Goal: Task Accomplishment & Management: Manage account settings

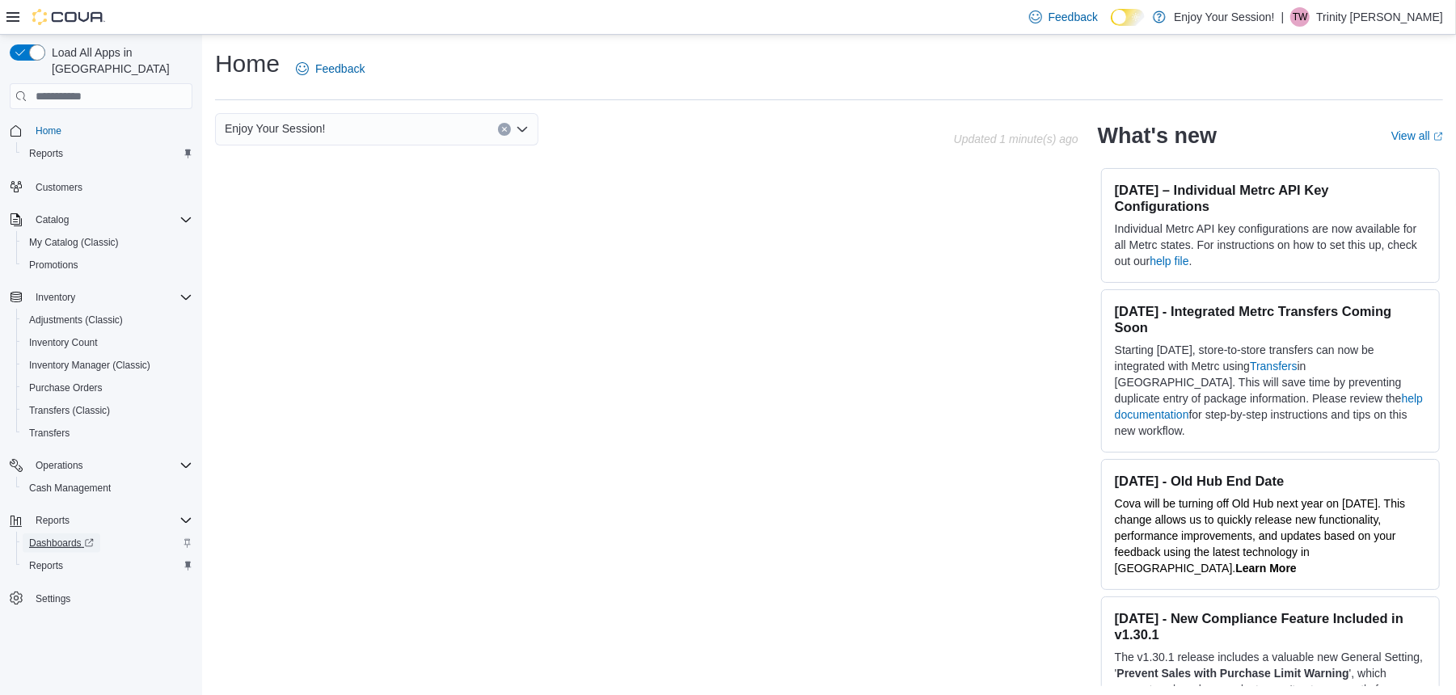
click at [85, 539] on icon "Complex example" at bounding box center [89, 544] width 10 height 10
click at [100, 486] on div "Operations Cash Management" at bounding box center [101, 477] width 183 height 52
click at [102, 482] on span "Cash Management" at bounding box center [70, 488] width 82 height 13
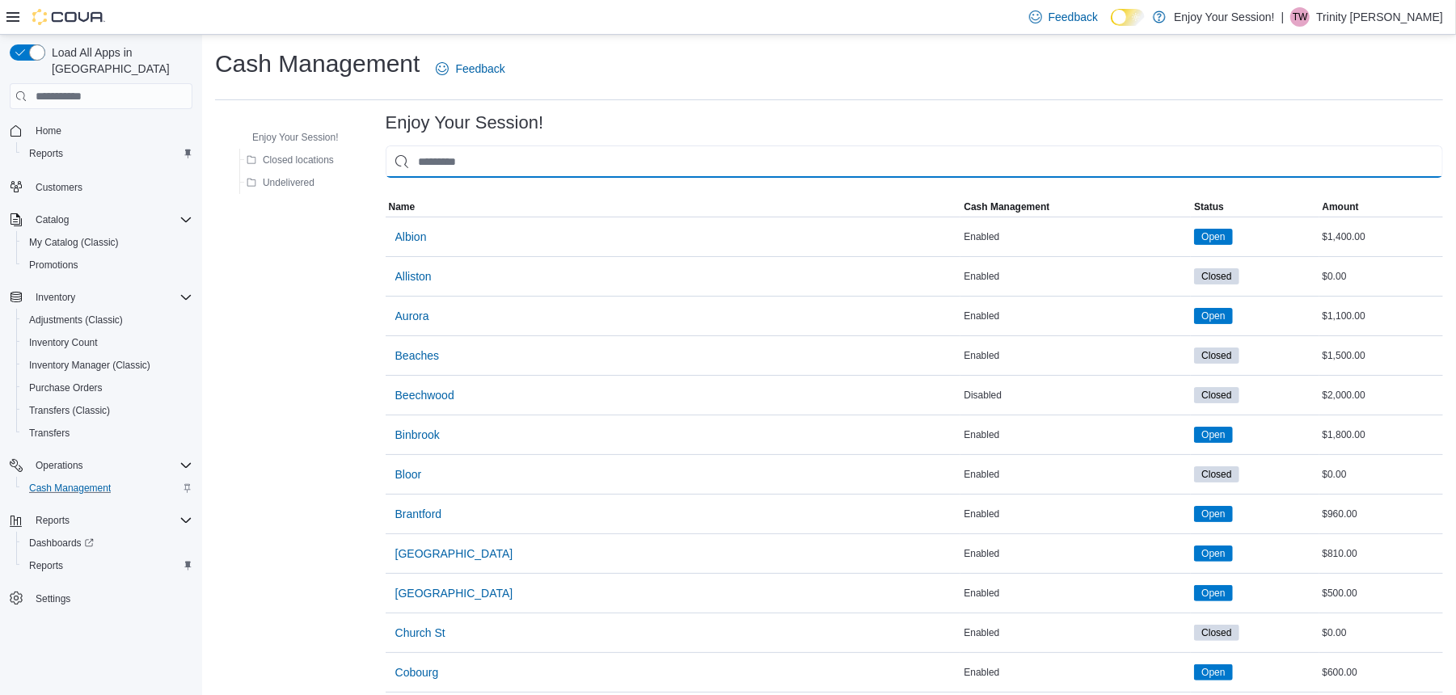
click at [577, 175] on input "This is a search bar. As you type, the results lower in the page will automatic…" at bounding box center [915, 162] width 1058 height 32
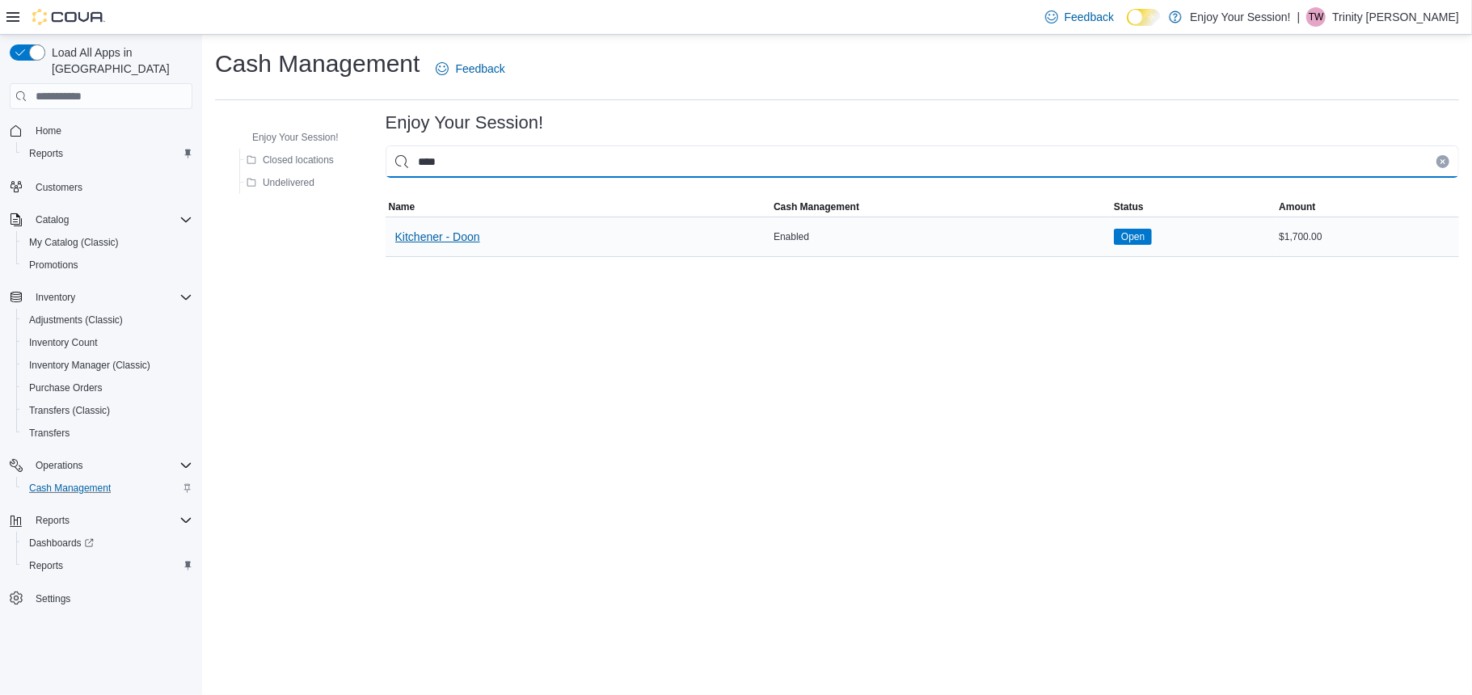
type input "****"
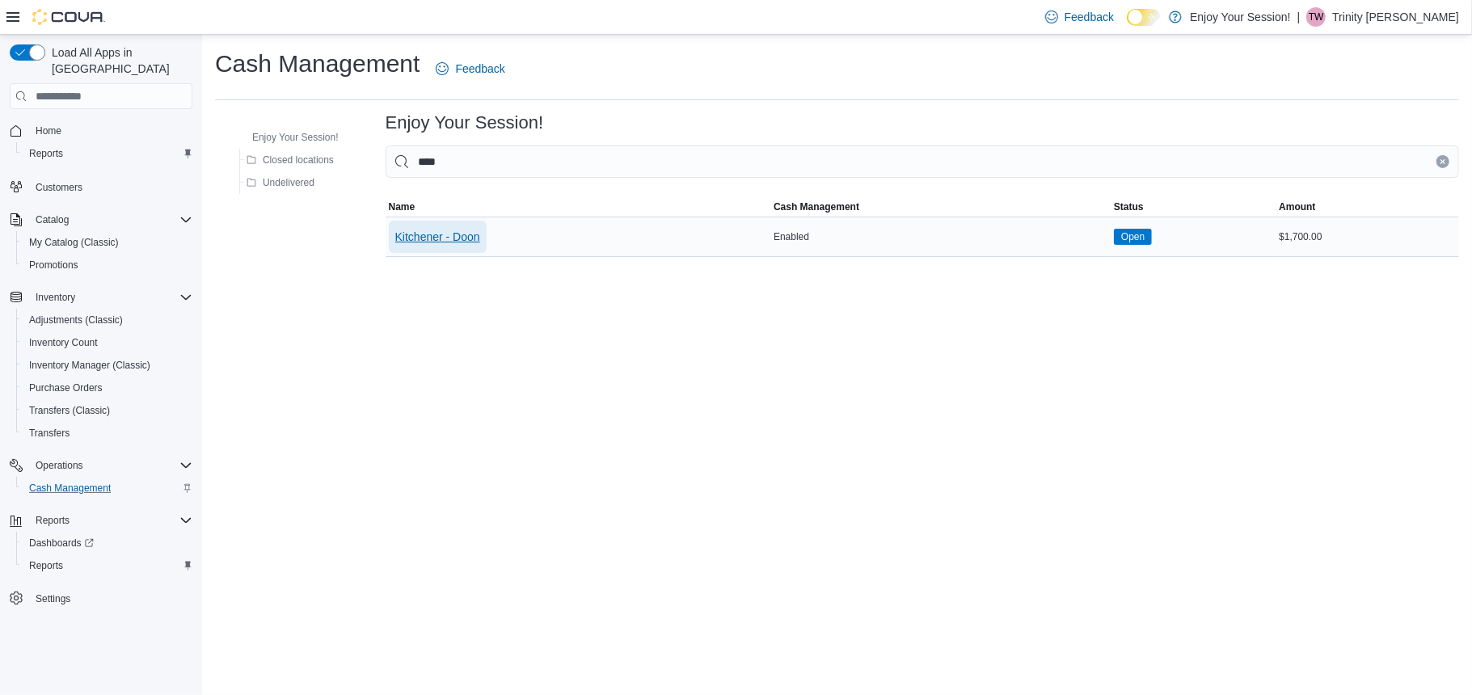
click at [460, 230] on span "Kitchener - Doon" at bounding box center [437, 237] width 85 height 16
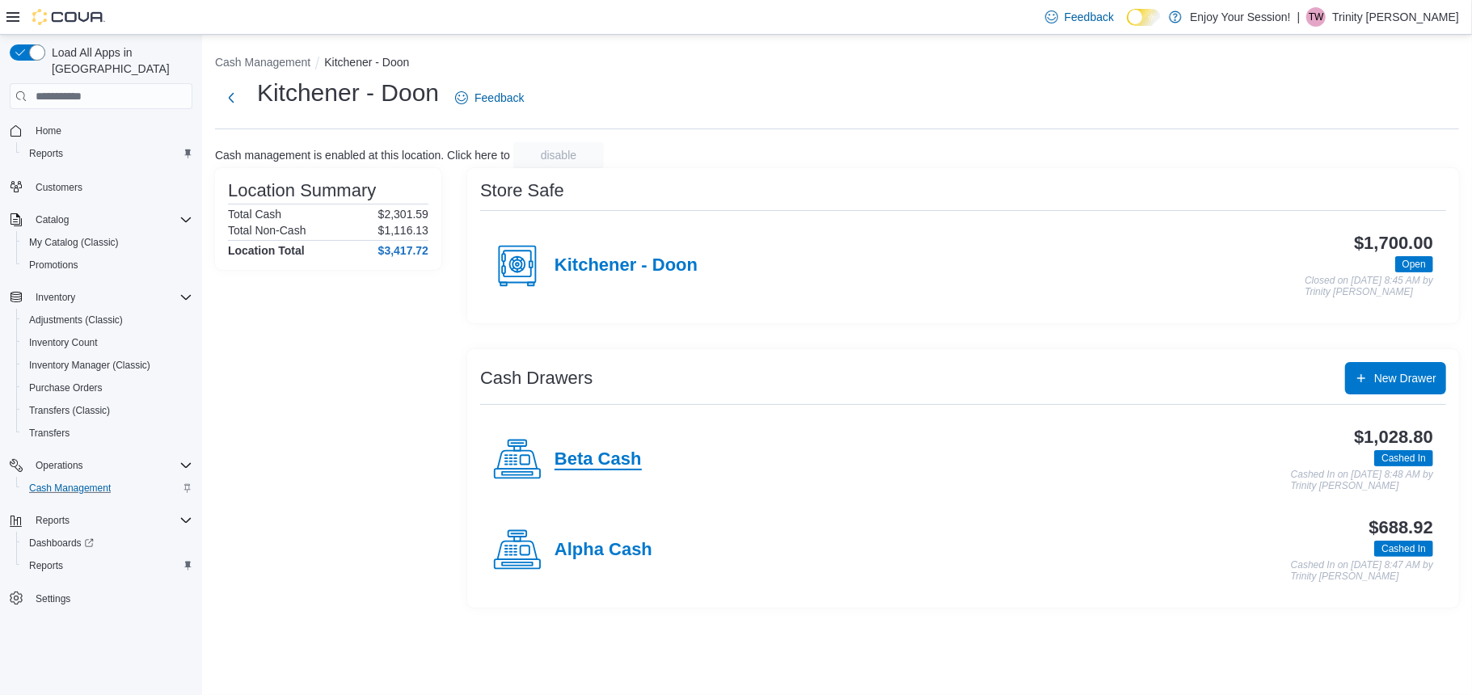
click at [602, 463] on h4 "Beta Cash" at bounding box center [598, 460] width 87 height 21
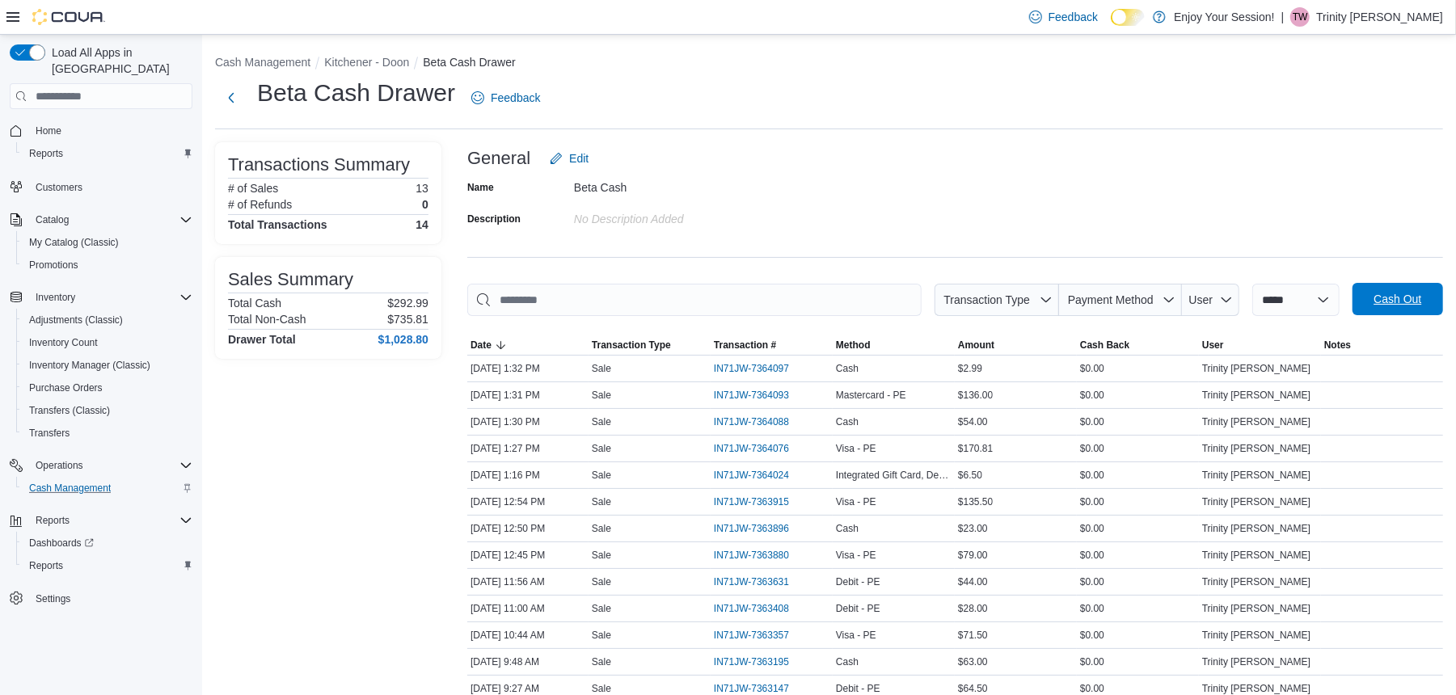
click at [1417, 307] on span "Cash Out" at bounding box center [1398, 299] width 48 height 16
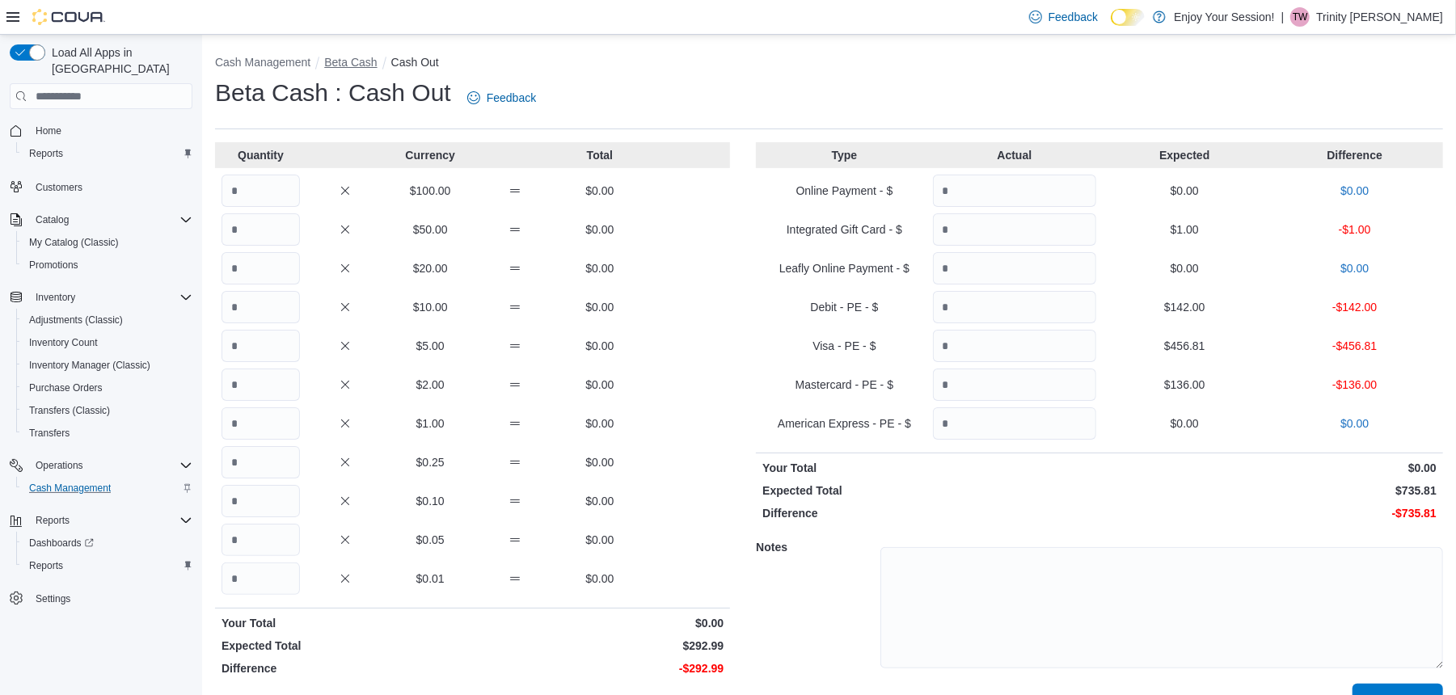
click at [357, 66] on div "Cash Management Beta Cash Cash Out Beta Cash : Cash Out Feedback Quantity Curre…" at bounding box center [829, 382] width 1254 height 695
click at [357, 66] on button "Beta Cash" at bounding box center [350, 62] width 53 height 13
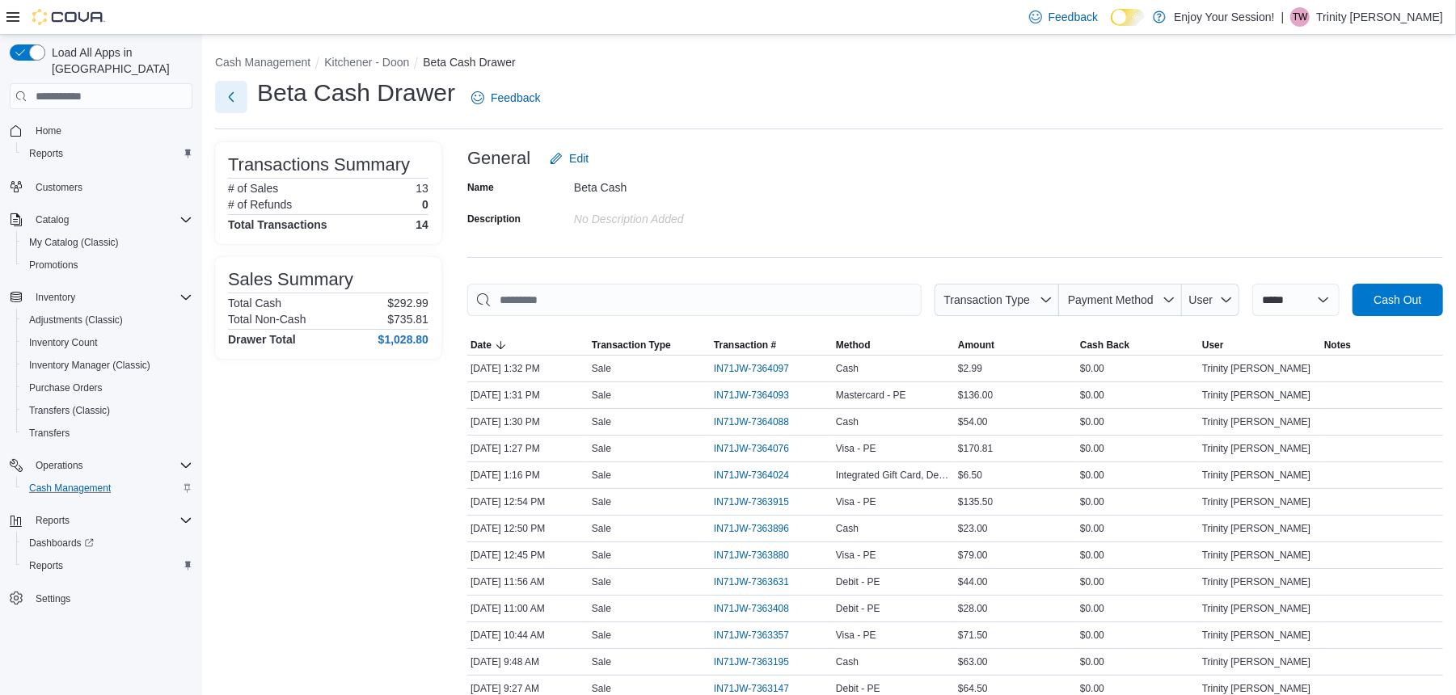
click at [238, 114] on div "Beta Cash Drawer Feedback" at bounding box center [381, 98] width 332 height 42
click at [236, 111] on button "Next" at bounding box center [231, 97] width 32 height 32
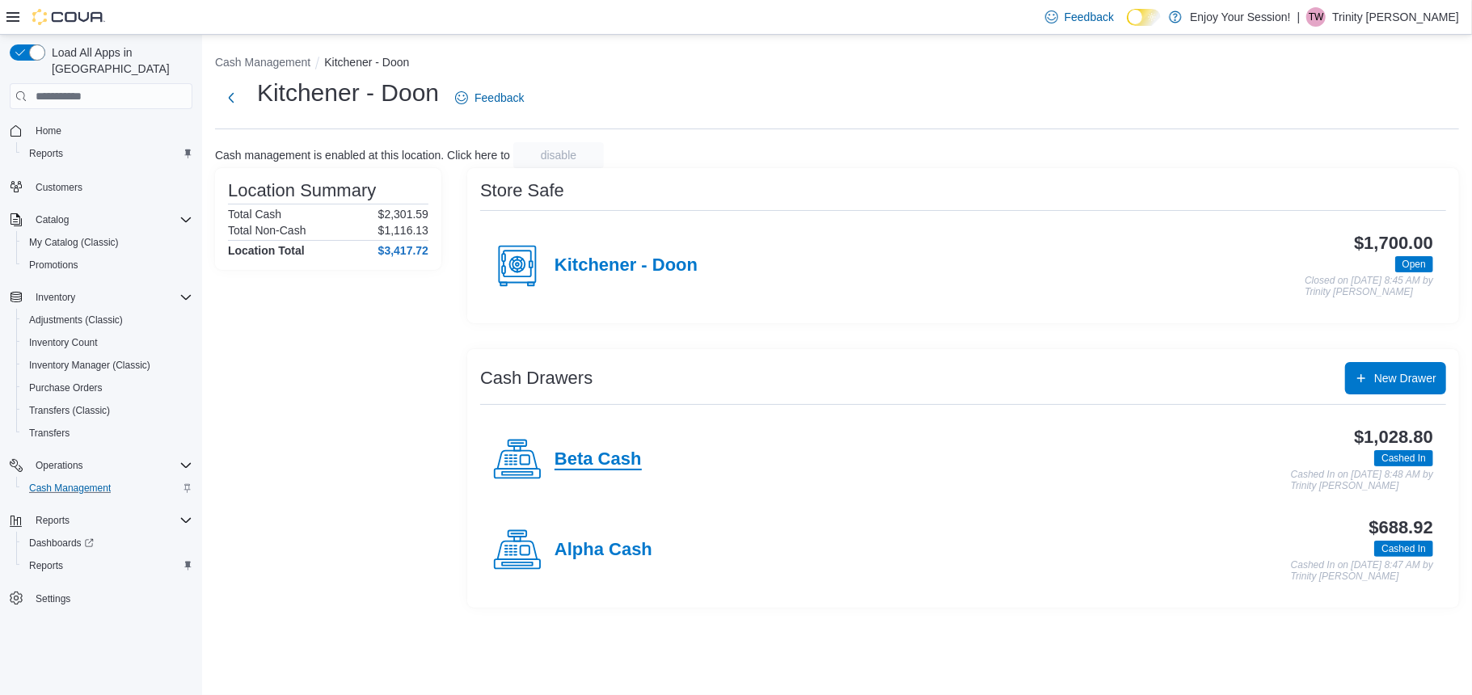
click at [619, 456] on h4 "Beta Cash" at bounding box center [598, 460] width 87 height 21
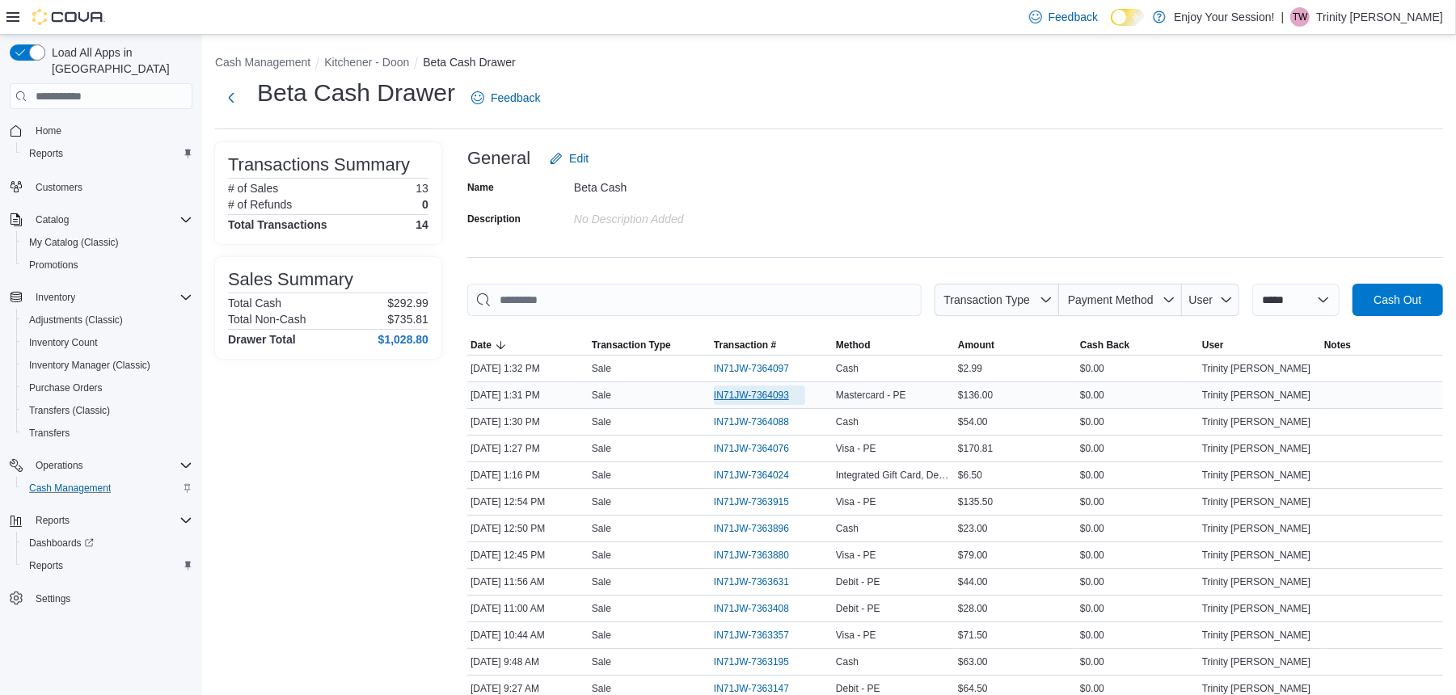
click at [764, 402] on span "IN71JW-7364093" at bounding box center [751, 395] width 75 height 13
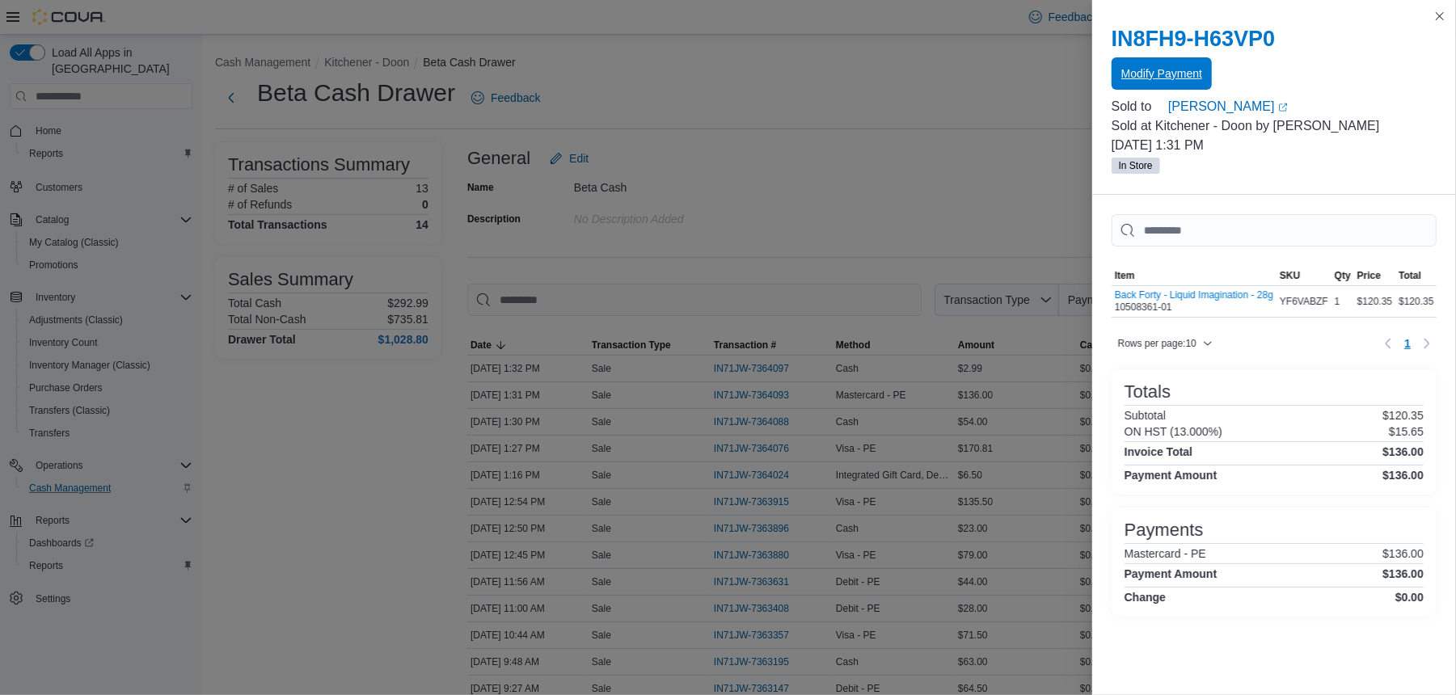
click at [1133, 79] on span "Modify Payment" at bounding box center [1162, 73] width 81 height 16
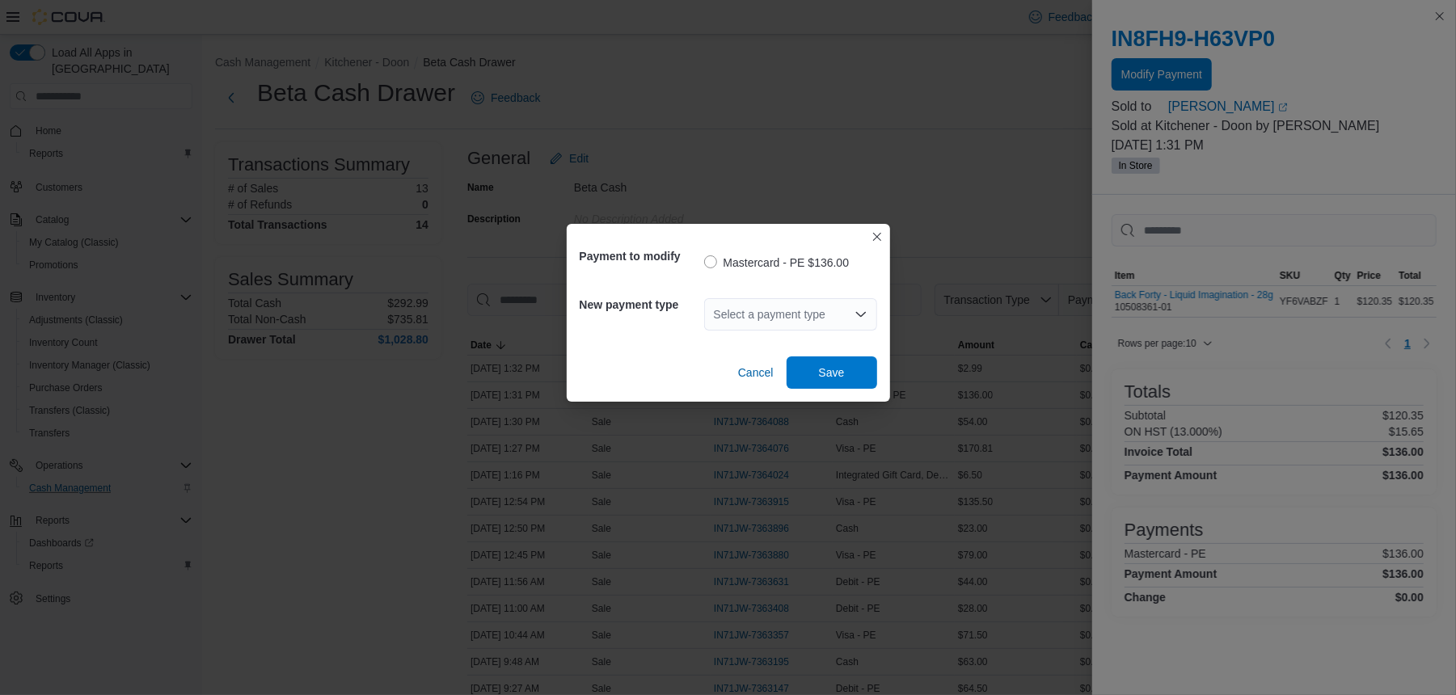
click at [809, 286] on div "New payment type Select a payment type" at bounding box center [729, 314] width 298 height 58
click at [804, 306] on div "Select a payment type" at bounding box center [790, 314] width 173 height 32
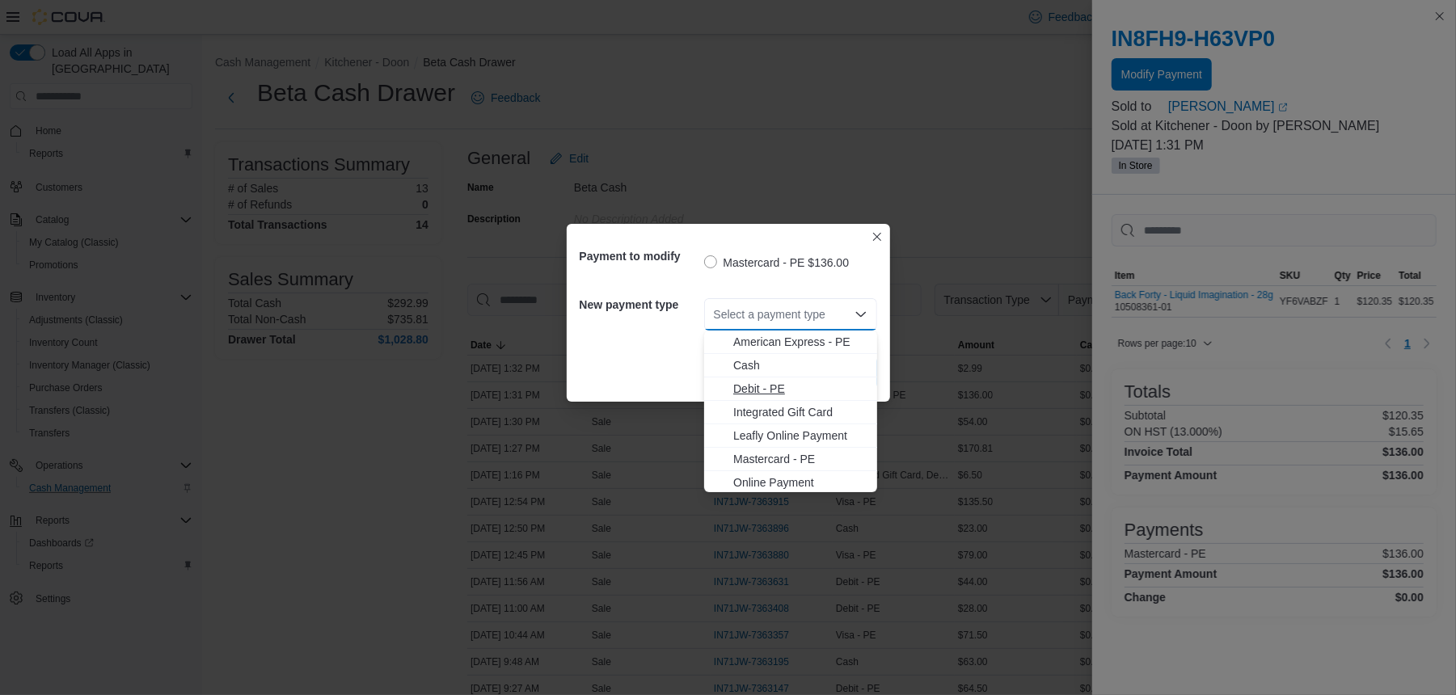
click at [792, 379] on button "Debit - PE" at bounding box center [790, 389] width 173 height 23
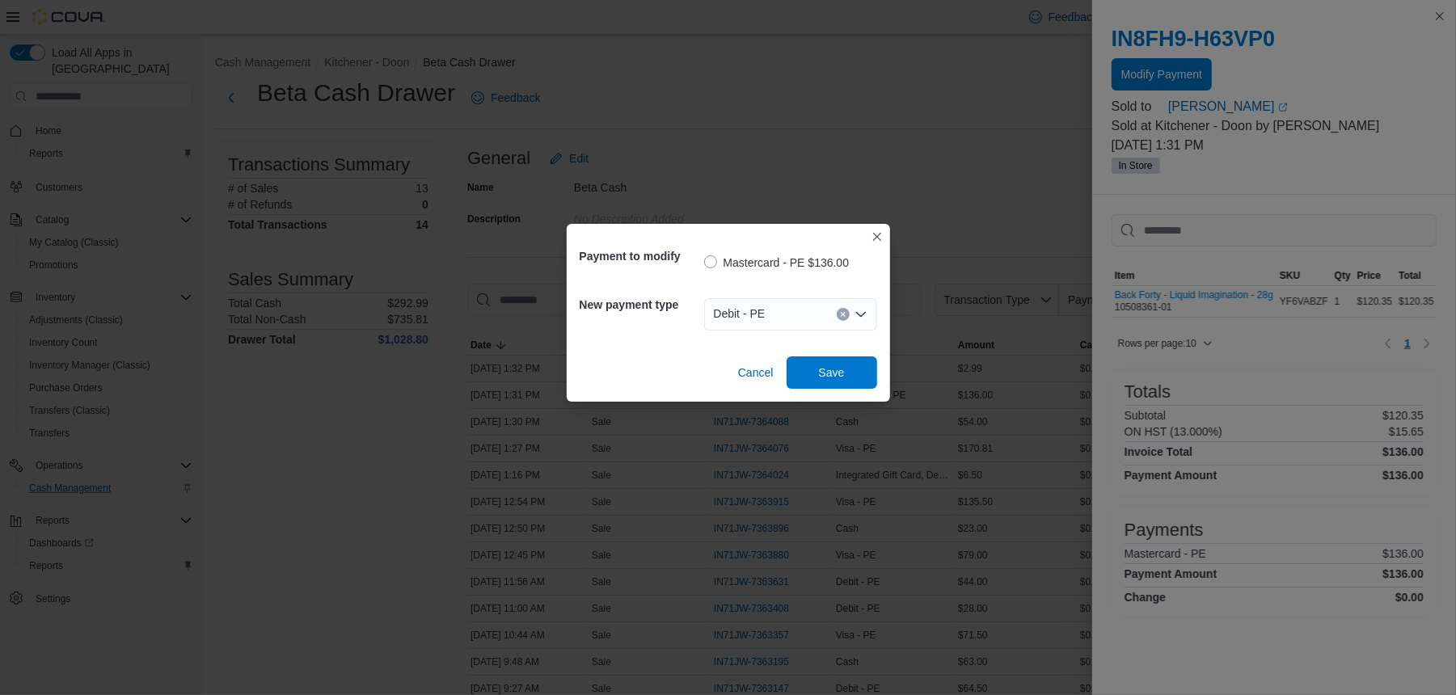
click at [802, 454] on div "Payment to modify Mastercard - PE $136.00 New payment type Debit - PE Combo box…" at bounding box center [728, 347] width 1456 height 695
click at [865, 351] on div "Cancel Save" at bounding box center [729, 366] width 298 height 45
click at [851, 366] on span "Save" at bounding box center [831, 372] width 71 height 32
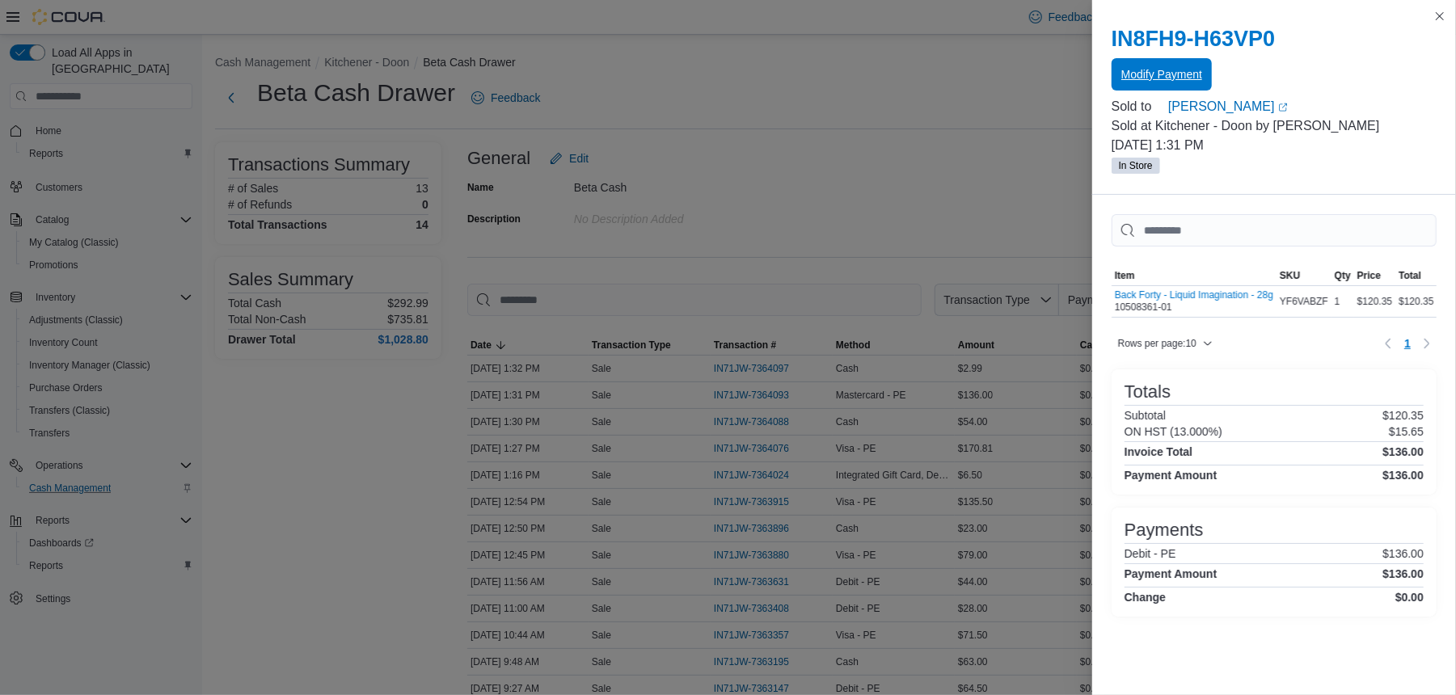
scroll to position [116, 0]
